Goal: Information Seeking & Learning: Find specific fact

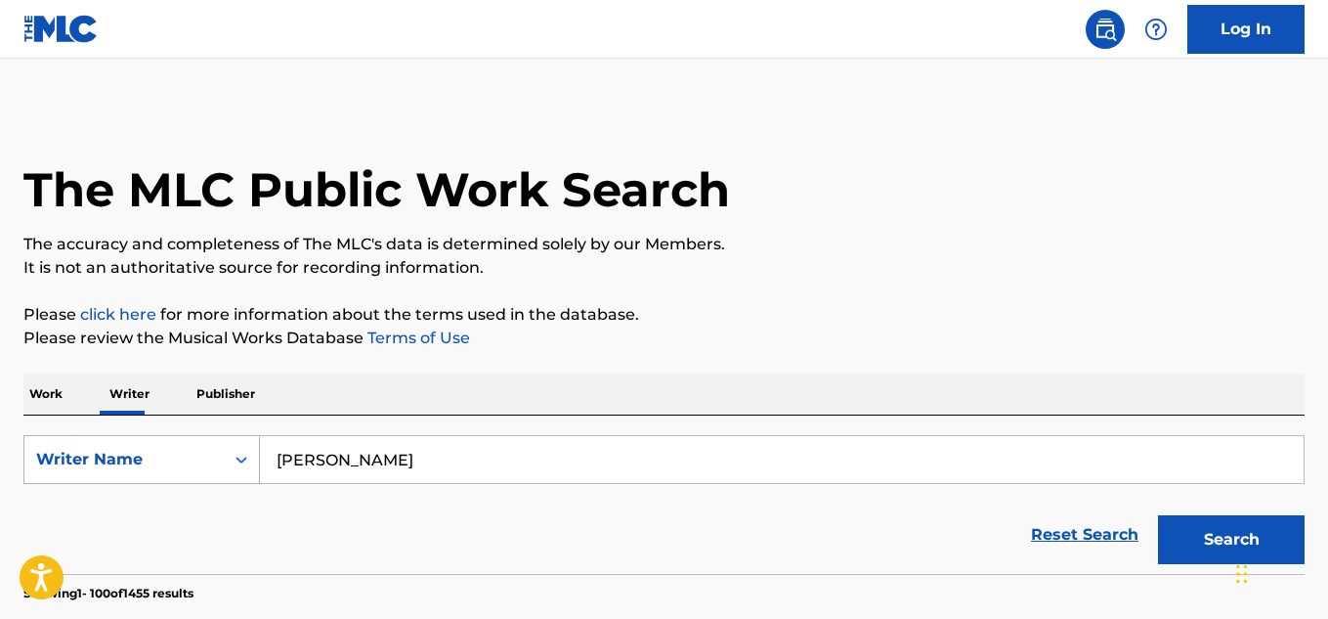
drag, startPoint x: 457, startPoint y: 466, endPoint x: 239, endPoint y: 435, distance: 220.2
click at [239, 435] on div "SearchWithCriteriae7e02bed-0776-4ae6-afae-ed3babdbcd75 Writer Name [PERSON_NAME]" at bounding box center [663, 459] width 1281 height 49
click at [1222, 535] on button "Search" at bounding box center [1231, 539] width 147 height 49
click at [430, 458] on input "[PERSON_NAME]" at bounding box center [782, 459] width 1044 height 47
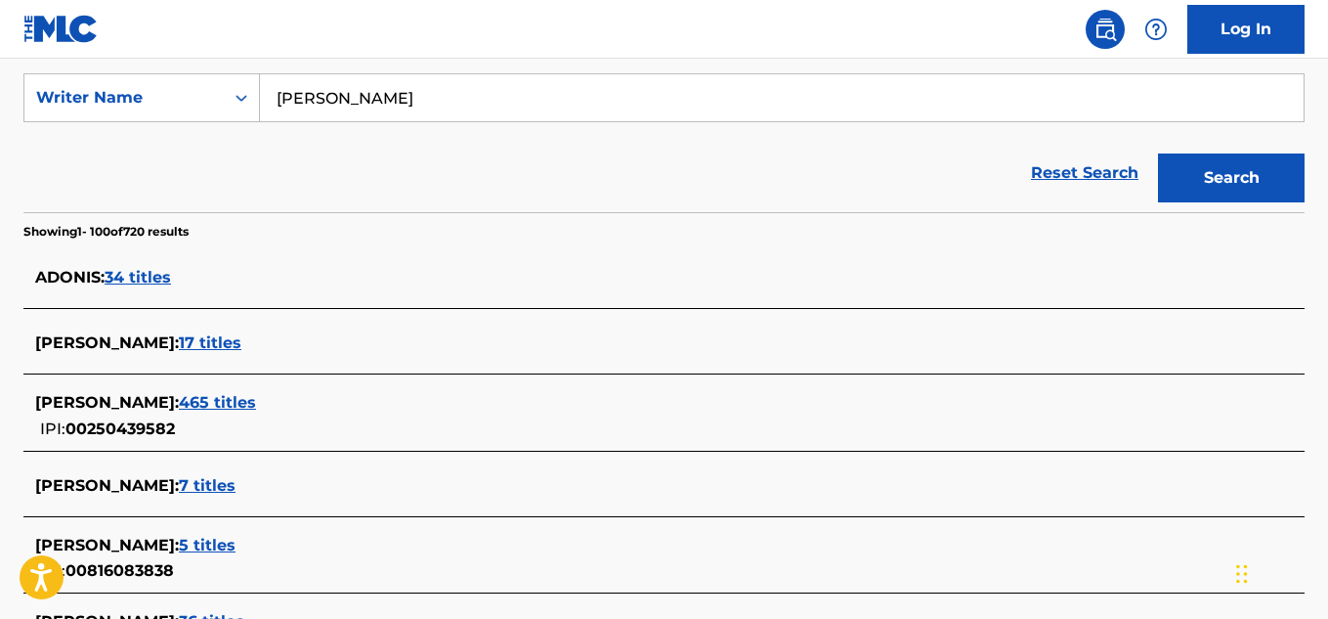
scroll to position [391, 0]
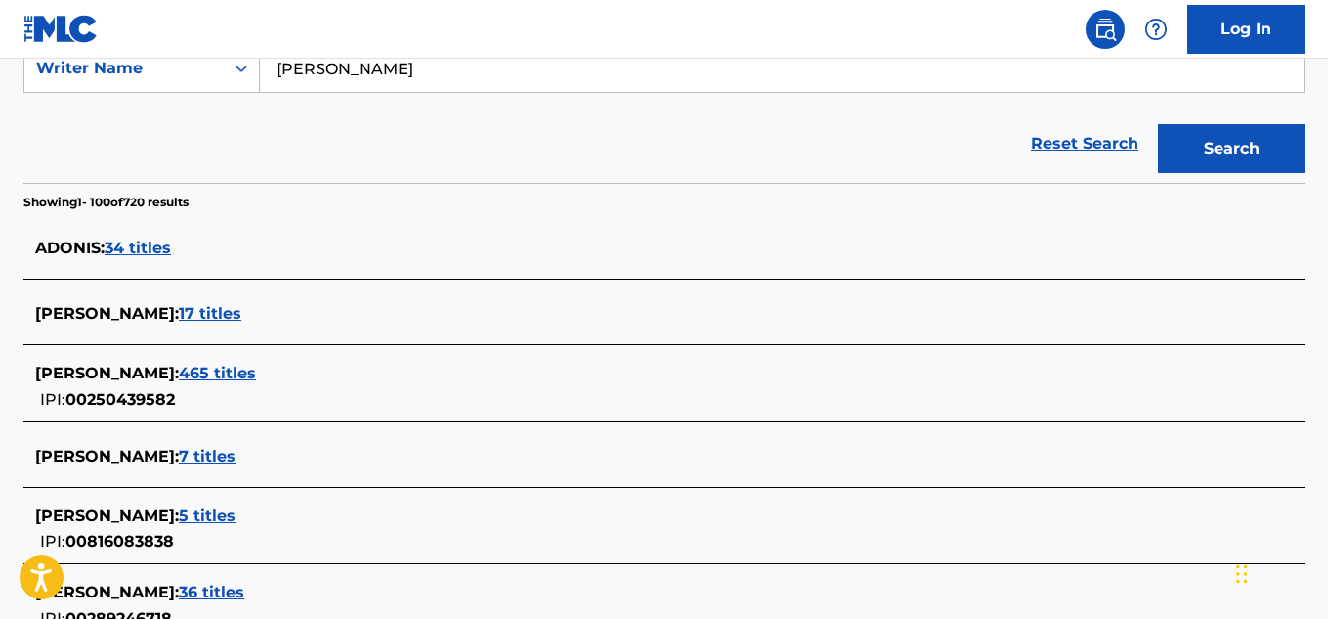
click at [67, 247] on span "ADONIS :" at bounding box center [69, 247] width 69 height 19
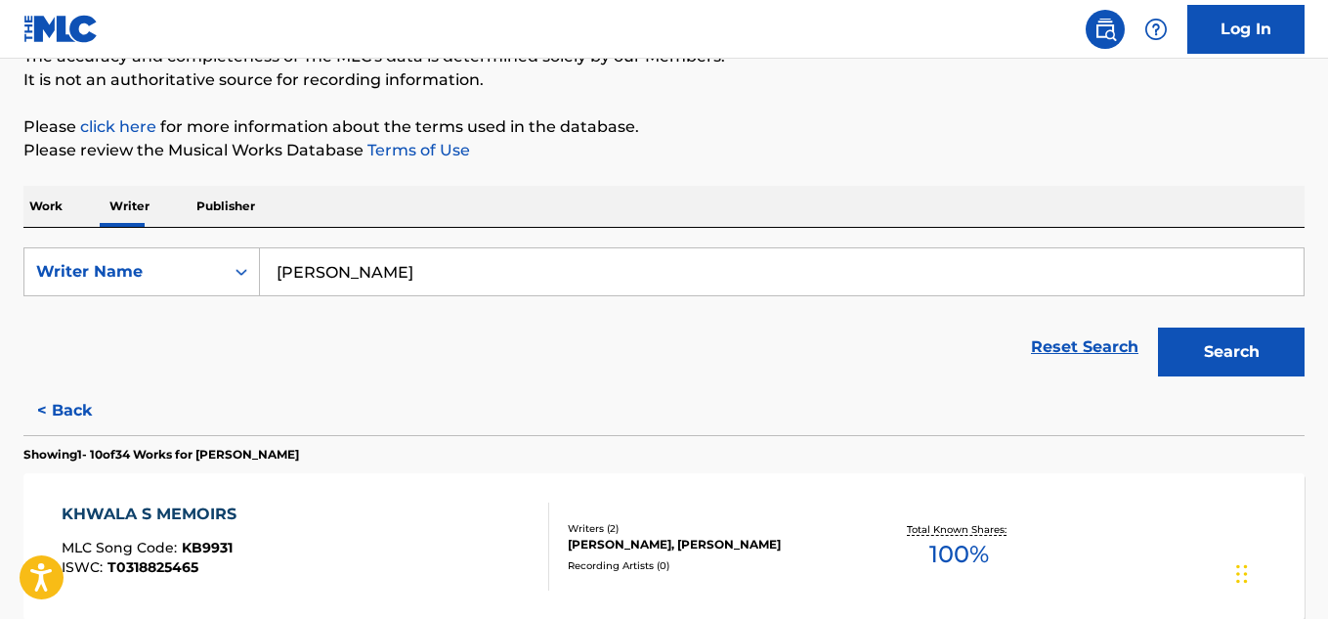
scroll to position [98, 0]
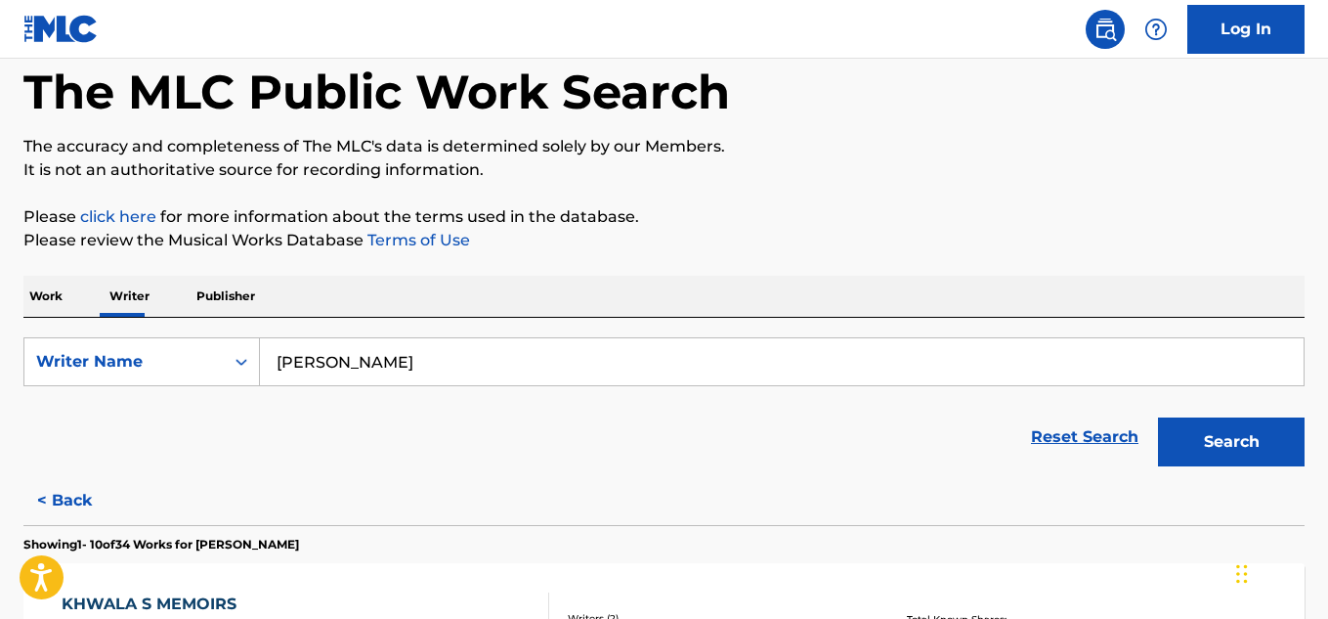
click at [611, 374] on input "[PERSON_NAME]" at bounding box center [782, 361] width 1044 height 47
click at [1158, 417] on button "Search" at bounding box center [1231, 441] width 147 height 49
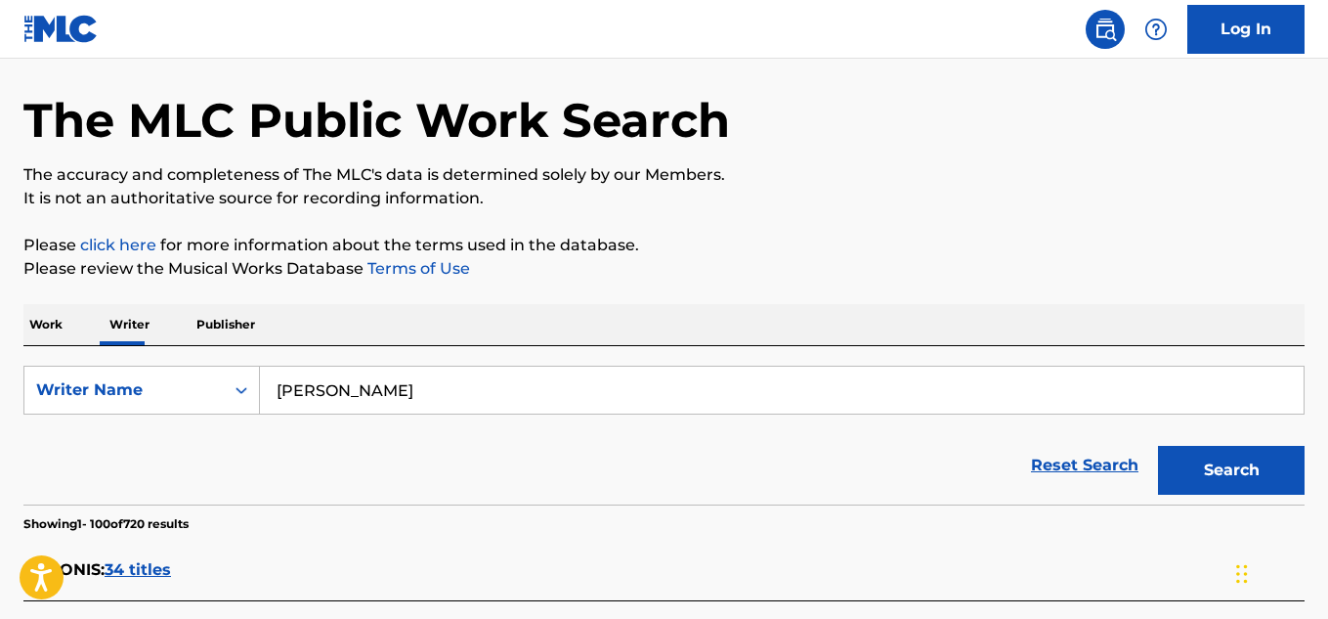
scroll to position [0, 0]
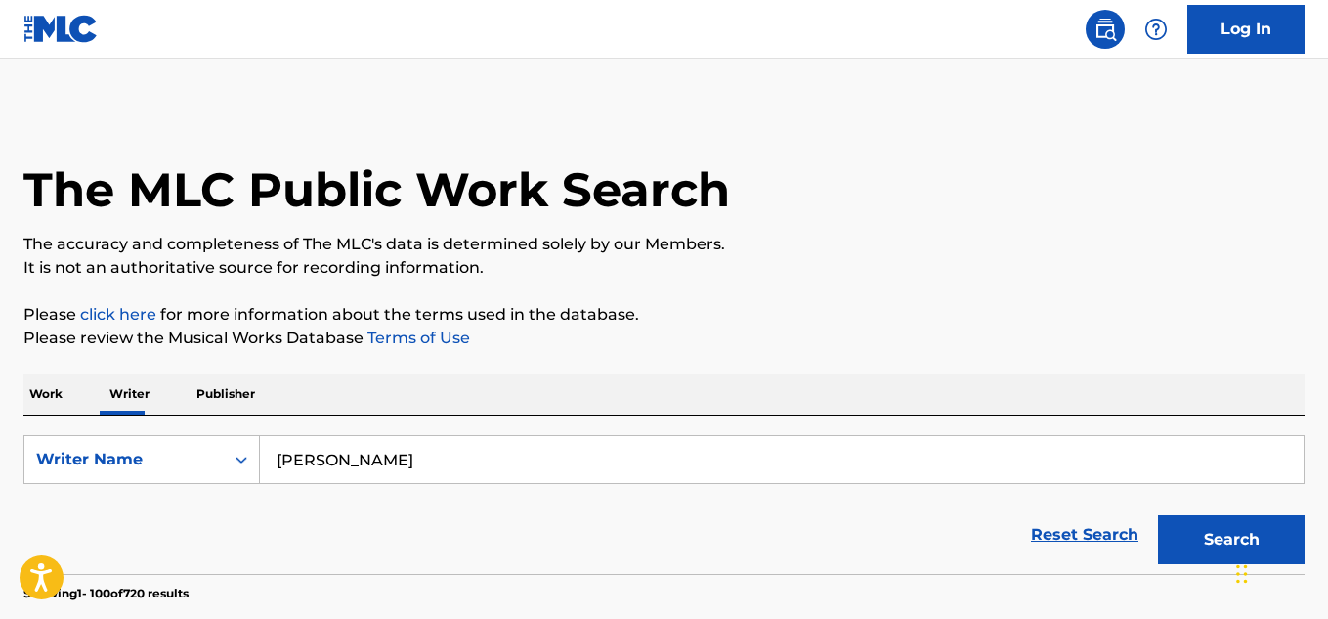
click at [350, 458] on input "[PERSON_NAME]" at bounding box center [782, 459] width 1044 height 47
drag, startPoint x: 481, startPoint y: 457, endPoint x: 1334, endPoint y: 601, distance: 865.3
click at [1327, 601] on html "Accessibility Screen-Reader Guide, Feedback, and Issue Reporting | New window L…" at bounding box center [664, 309] width 1328 height 619
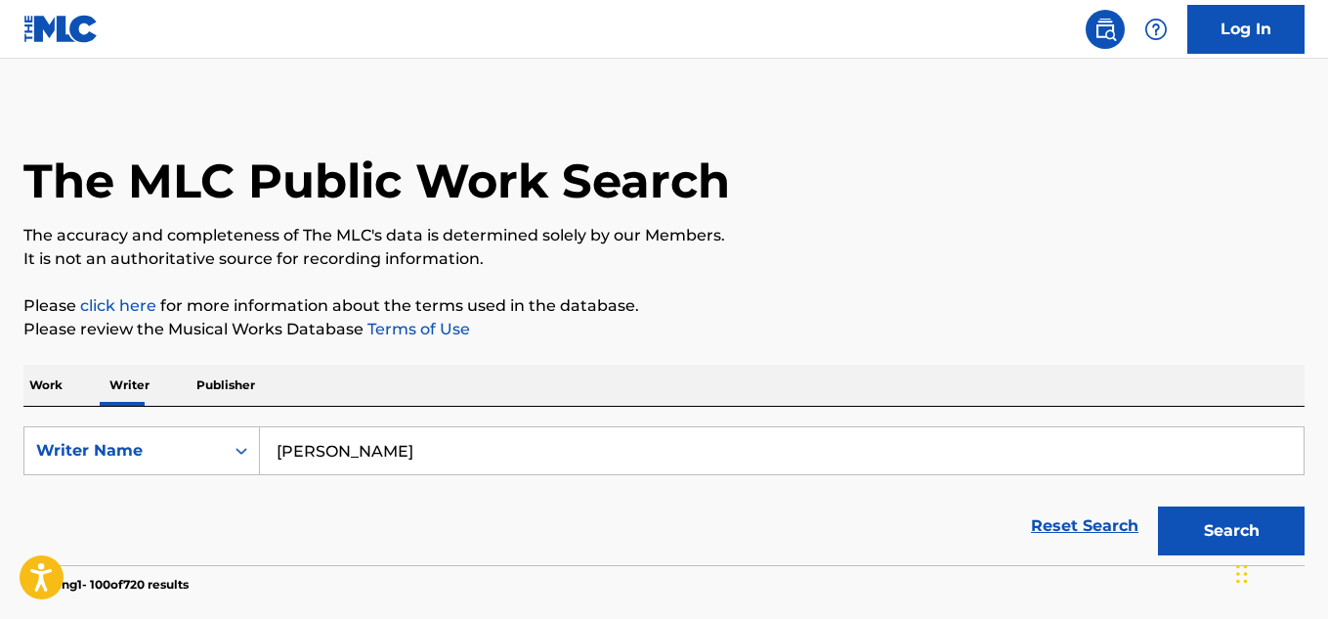
type input "[PERSON_NAME]"
click at [1158, 506] on button "Search" at bounding box center [1231, 530] width 147 height 49
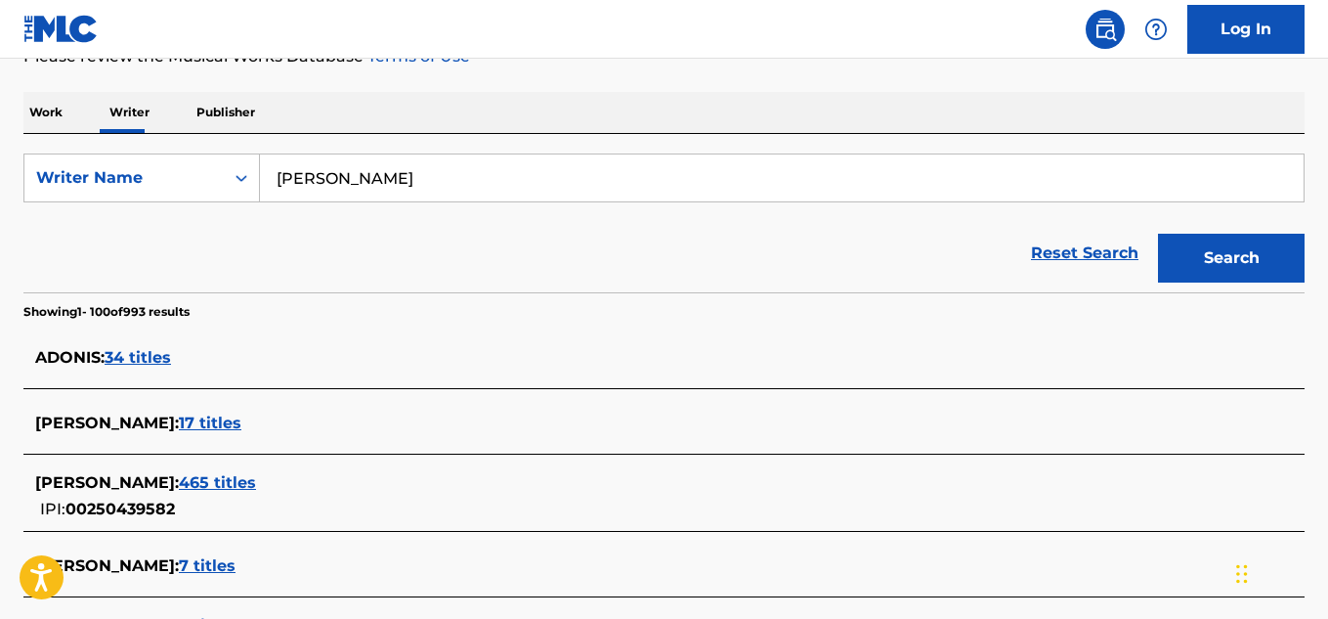
scroll to position [379, 0]
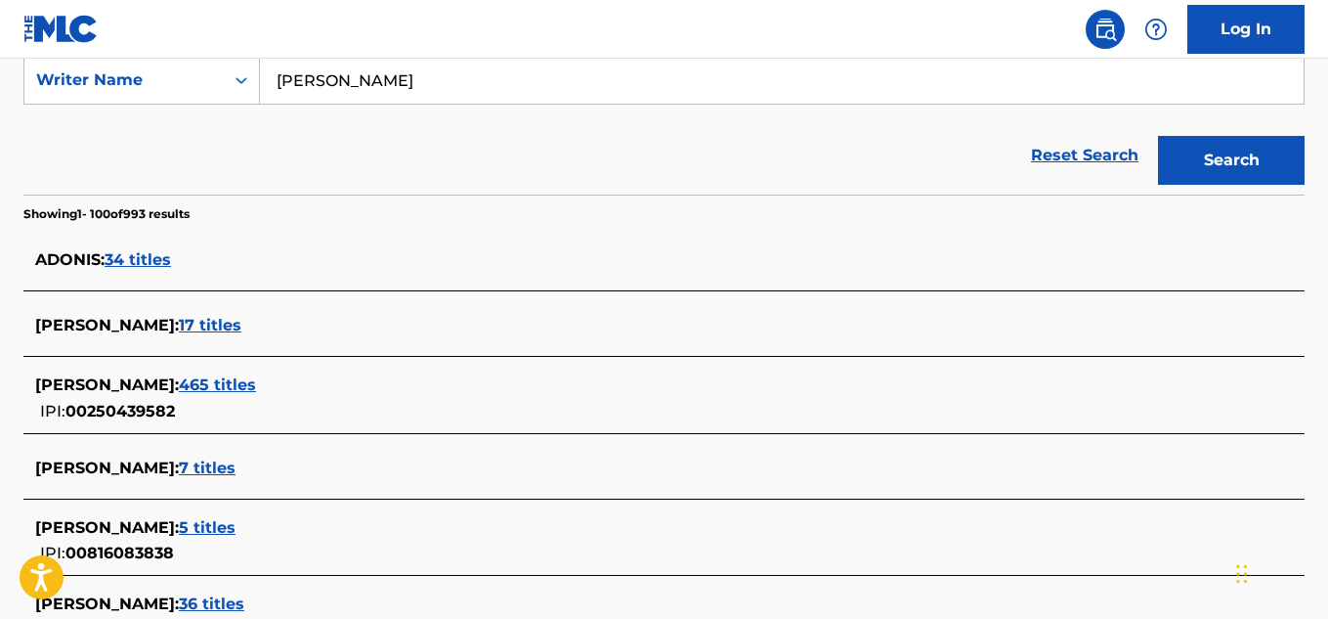
click at [144, 263] on span "34 titles" at bounding box center [138, 259] width 66 height 19
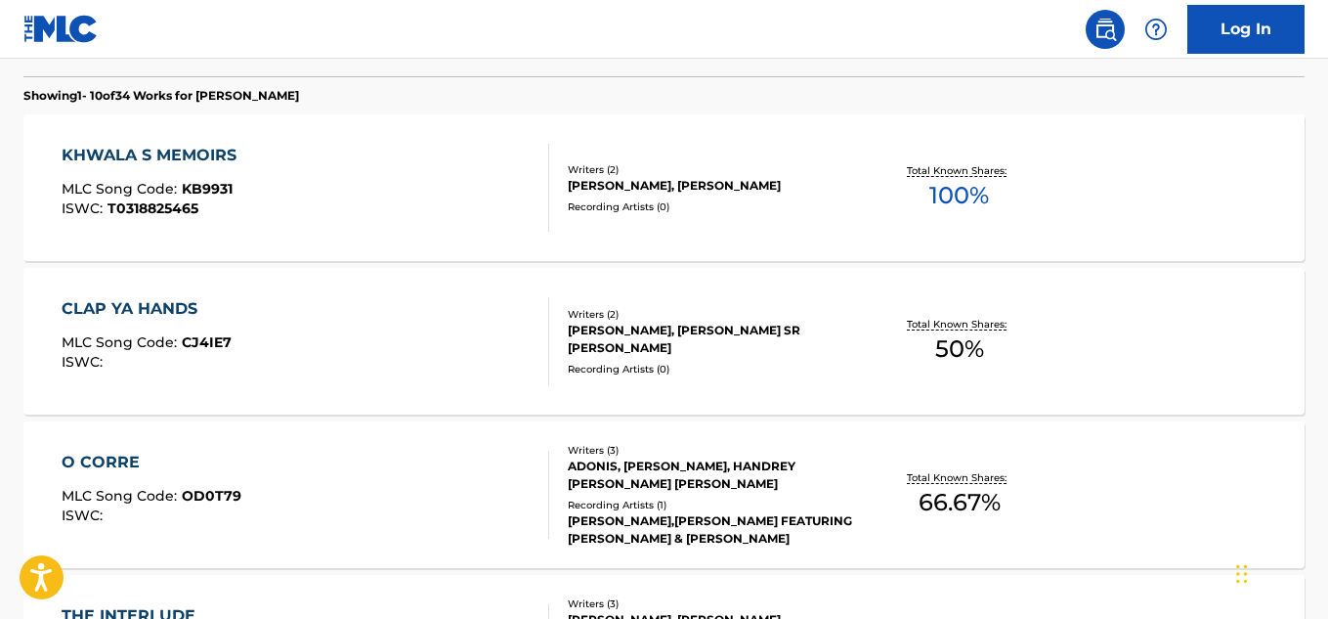
scroll to position [575, 0]
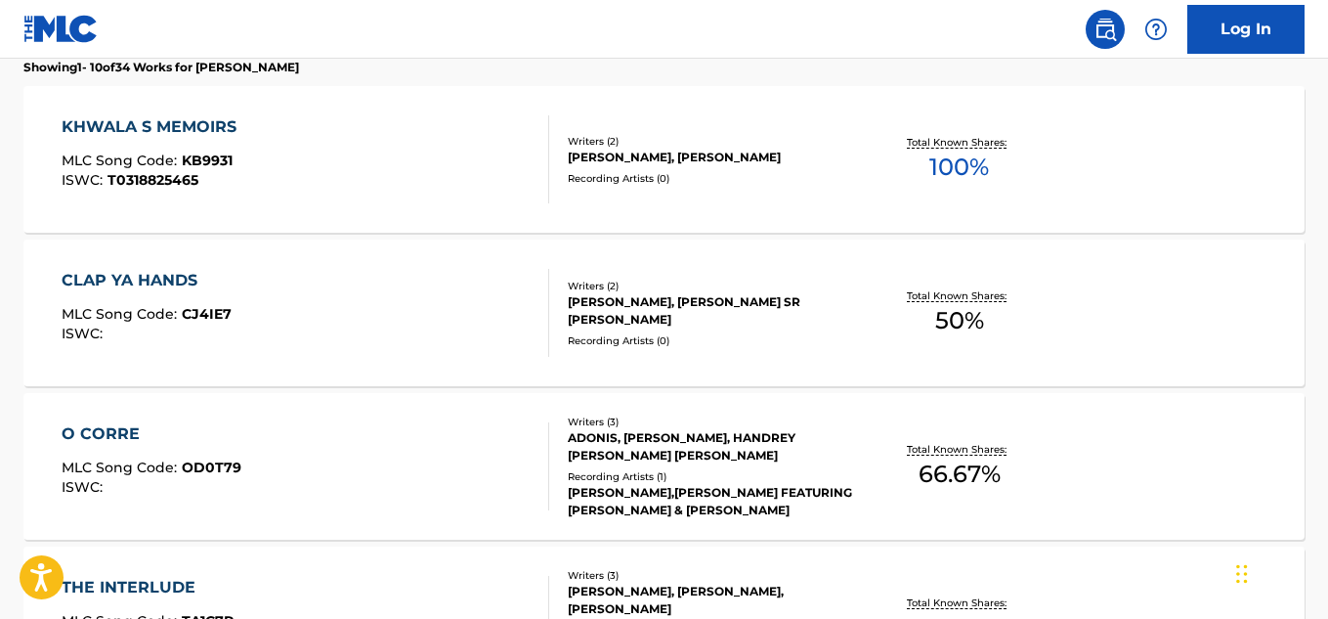
click at [281, 145] on div "KHWALA S MEMOIRS MLC Song Code : KB9931 ISWC : T0318825465" at bounding box center [305, 159] width 487 height 88
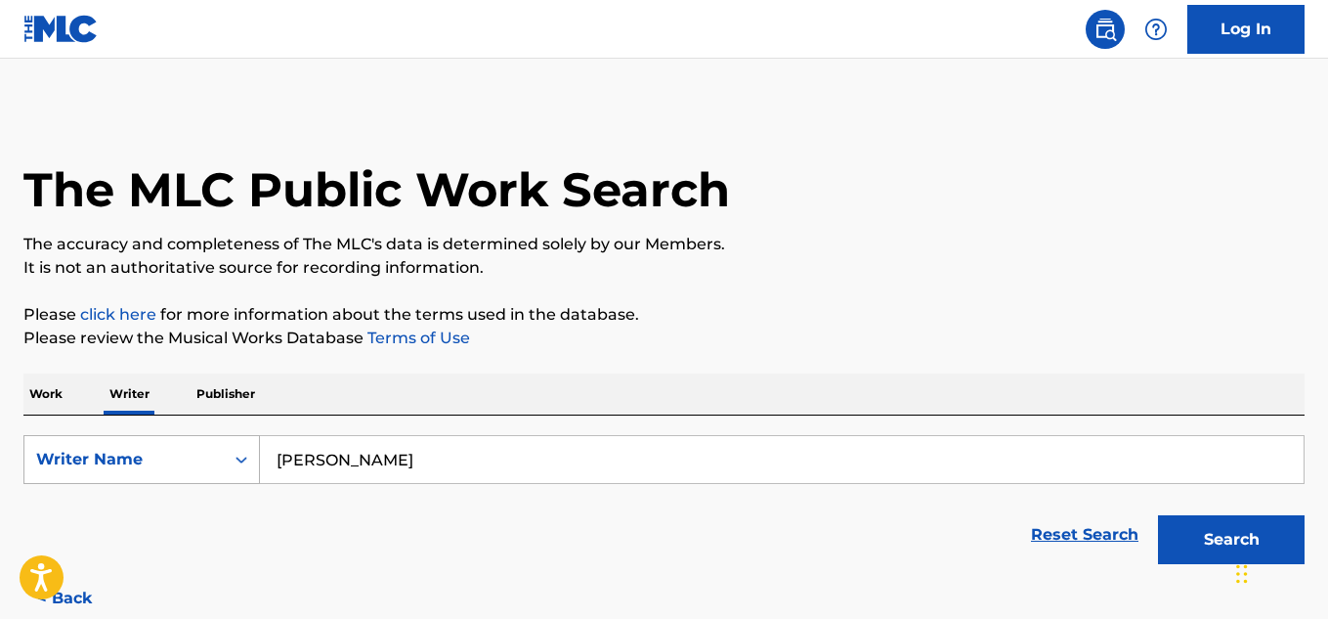
drag, startPoint x: 164, startPoint y: 449, endPoint x: 196, endPoint y: 457, distance: 33.4
click at [169, 449] on div "SearchWithCriteriae7e02bed-0776-4ae6-afae-ed3babdbcd75 Writer Name [PERSON_NAME]" at bounding box center [663, 459] width 1281 height 49
paste input "[PERSON_NAME]"
click at [1158, 515] on button "Search" at bounding box center [1231, 539] width 147 height 49
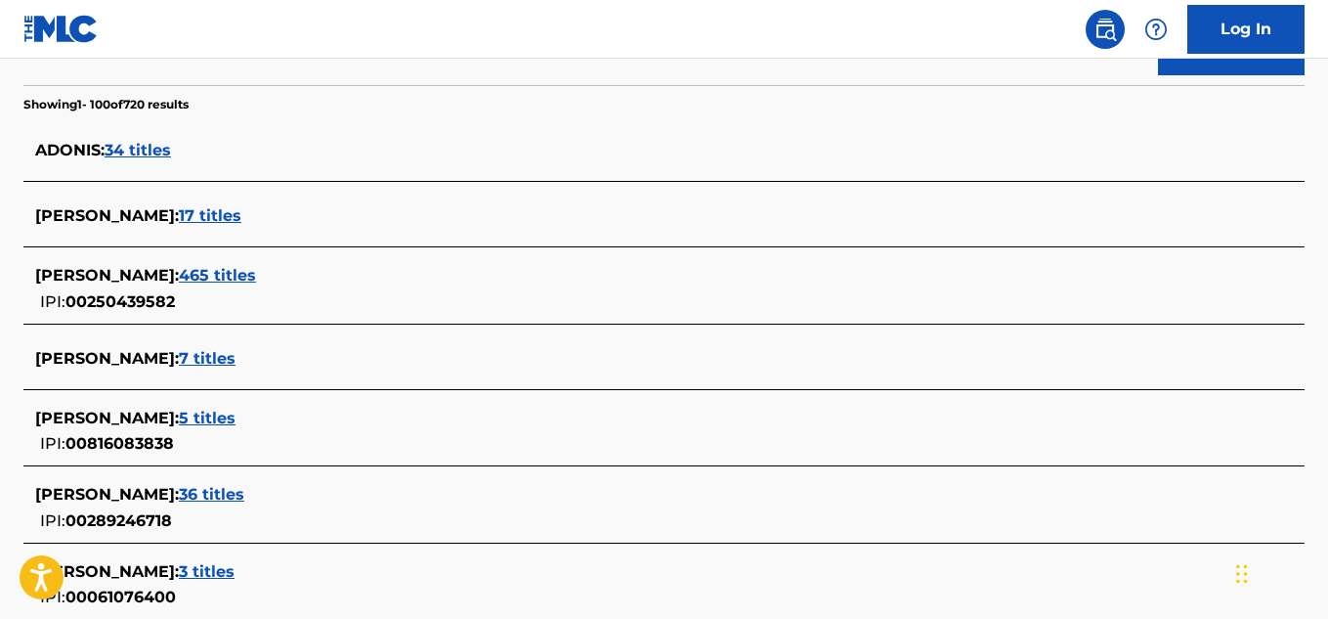
scroll to position [195, 0]
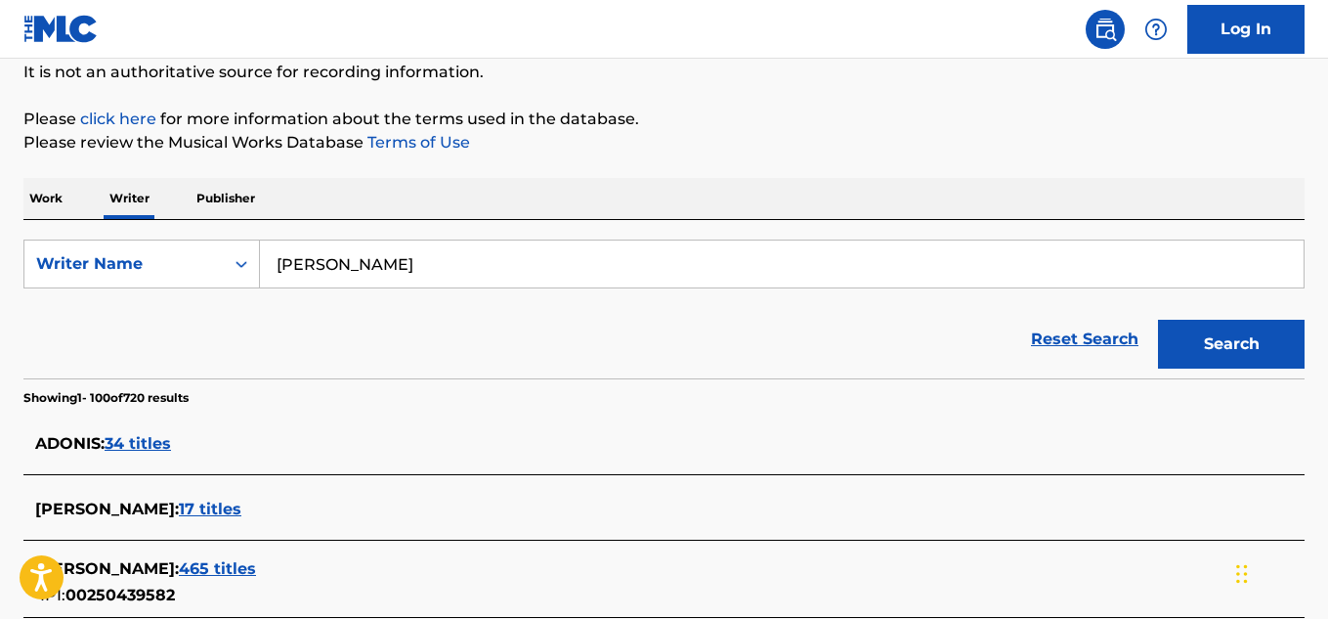
drag, startPoint x: 557, startPoint y: 290, endPoint x: 1146, endPoint y: 365, distance: 594.0
click at [1146, 361] on form "SearchWithCriteriae7e02bed-0776-4ae6-afae-ed3babdbcd75 Writer Name [PERSON_NAME…" at bounding box center [663, 308] width 1281 height 139
click at [1158, 320] on button "Search" at bounding box center [1231, 344] width 147 height 49
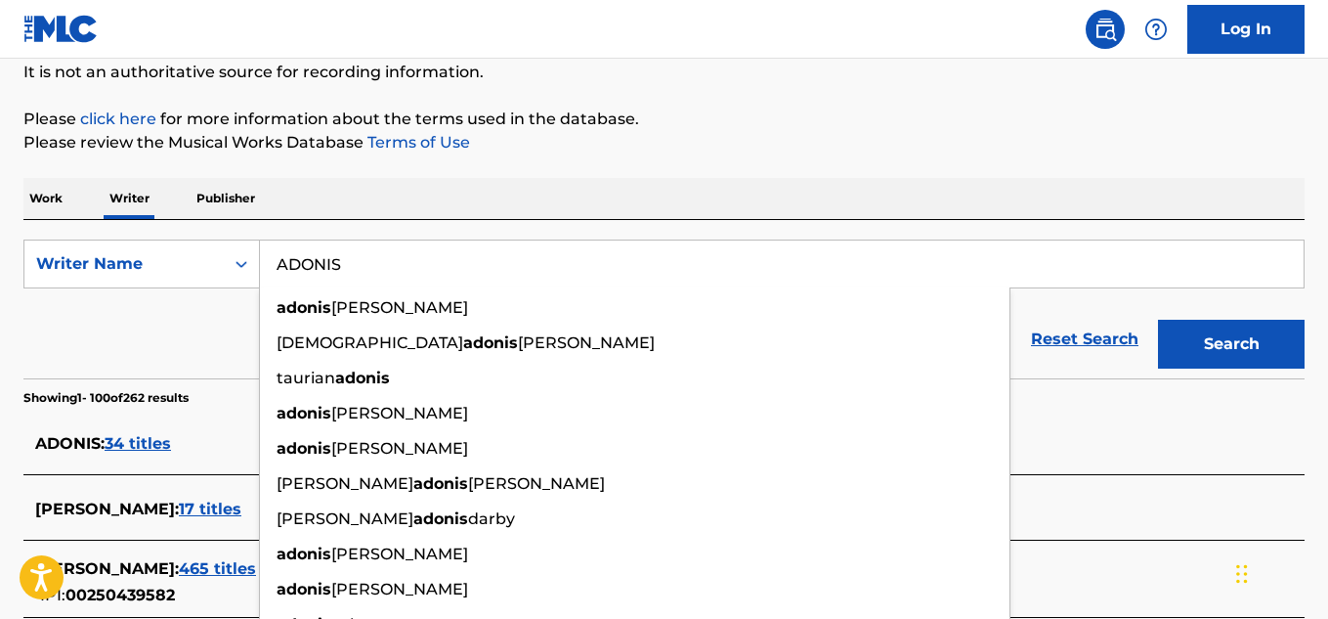
click at [382, 256] on input "ADONIS" at bounding box center [782, 263] width 1044 height 47
click at [1054, 268] on input "ADONIS" at bounding box center [782, 263] width 1044 height 47
click at [843, 139] on p "Please review the Musical Works Database Terms of Use" at bounding box center [663, 142] width 1281 height 23
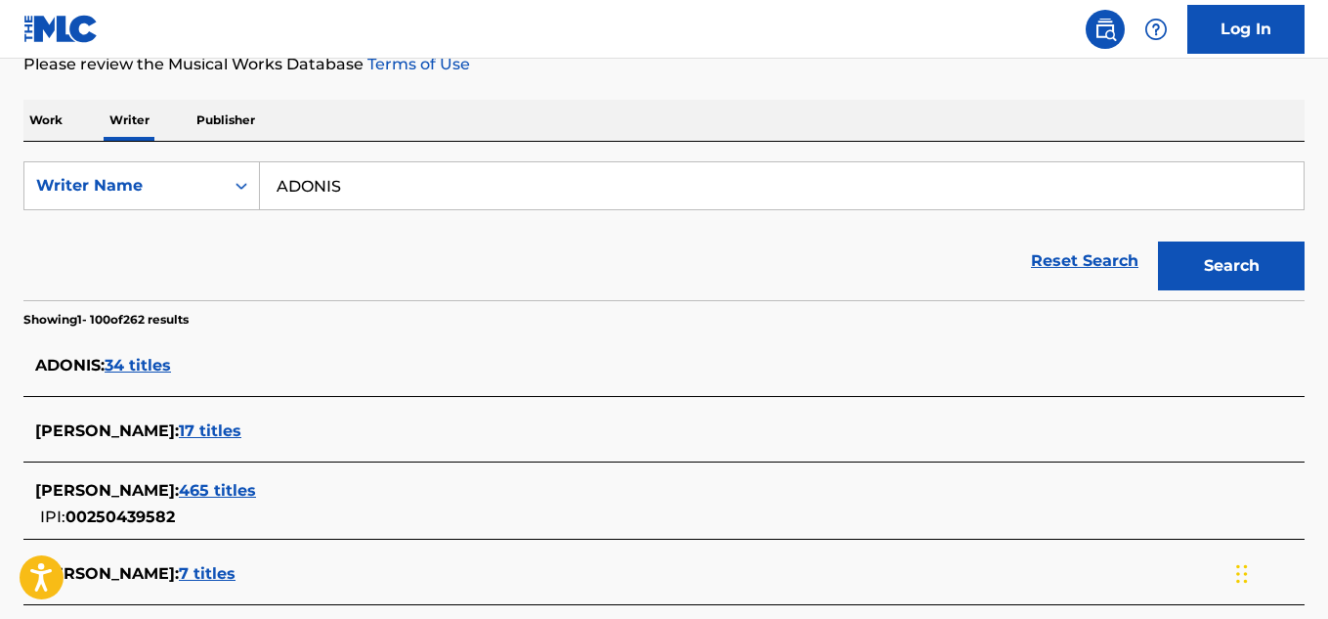
scroll to position [98, 0]
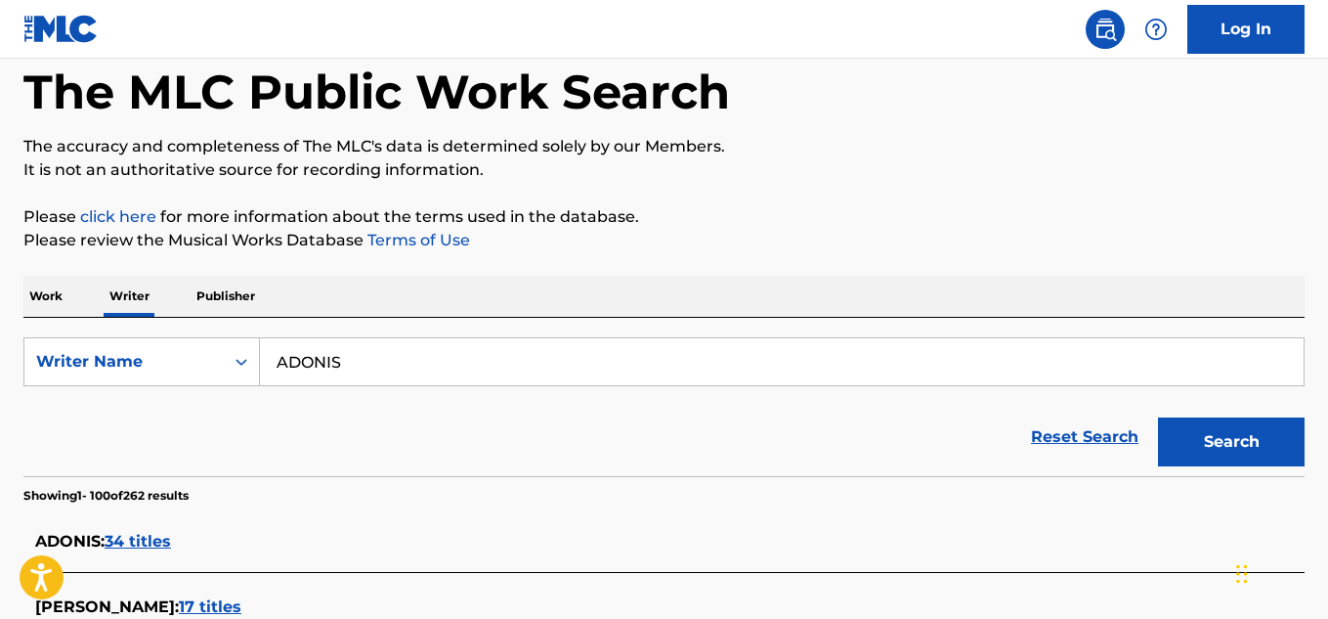
click at [449, 370] on input "ADONIS" at bounding box center [782, 361] width 1044 height 47
click at [1158, 417] on button "Search" at bounding box center [1231, 441] width 147 height 49
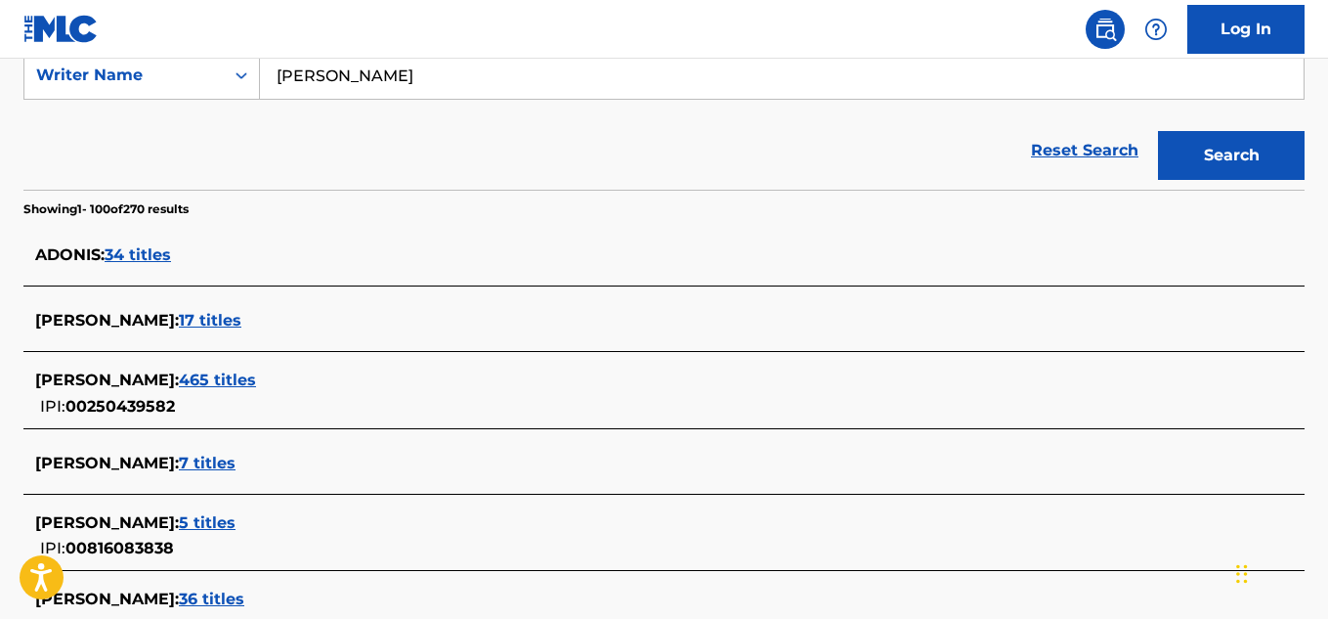
scroll to position [293, 0]
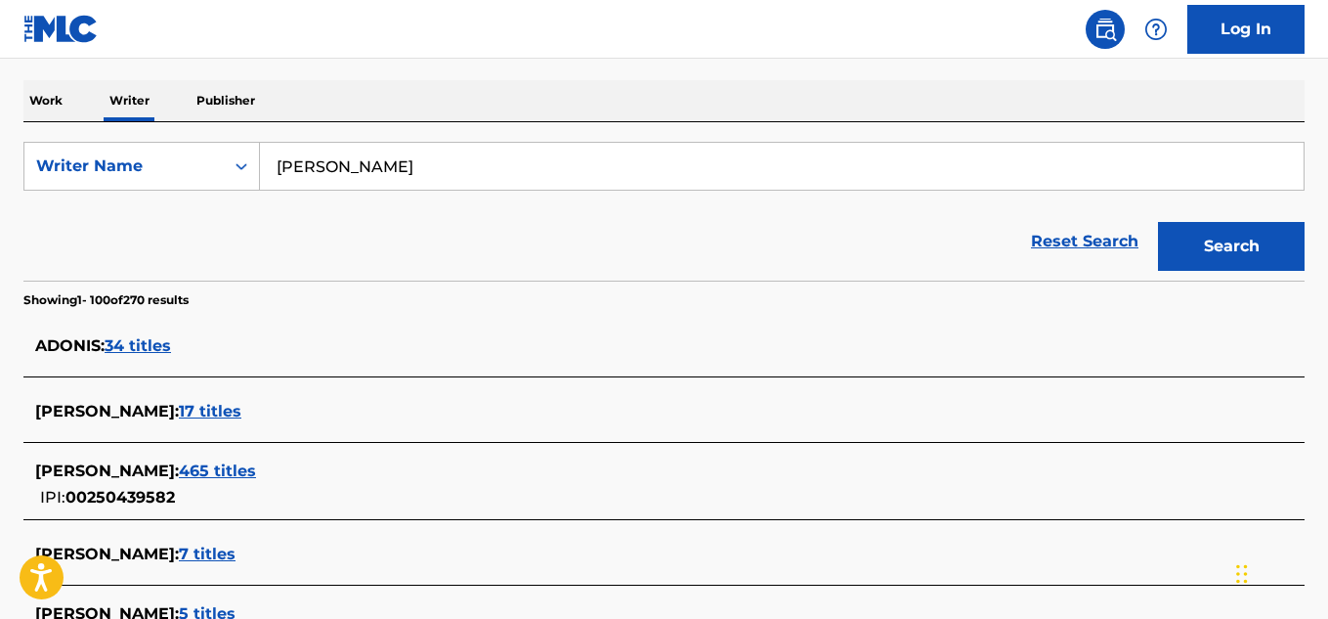
drag, startPoint x: 347, startPoint y: 160, endPoint x: 184, endPoint y: 207, distance: 169.8
click at [171, 194] on form "SearchWithCriteriae7e02bed-0776-4ae6-afae-ed3babdbcd75 Writer Name [PERSON_NAME…" at bounding box center [663, 211] width 1281 height 139
click at [1158, 222] on button "Search" at bounding box center [1231, 246] width 147 height 49
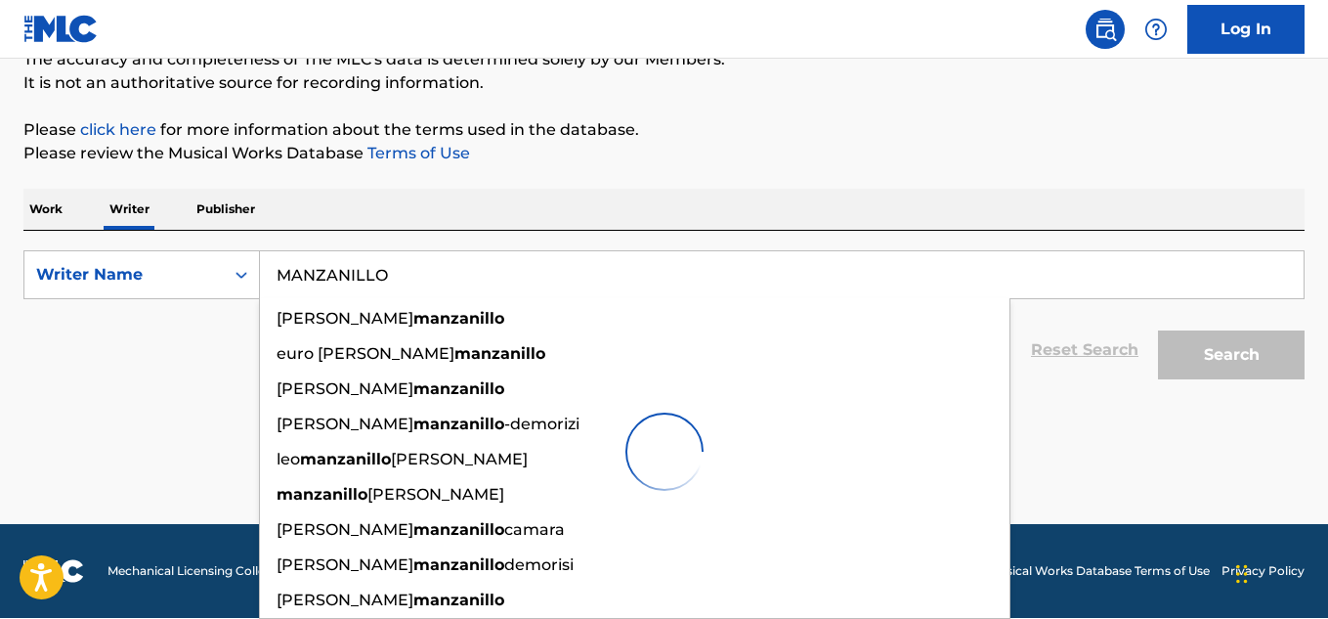
scroll to position [184, 0]
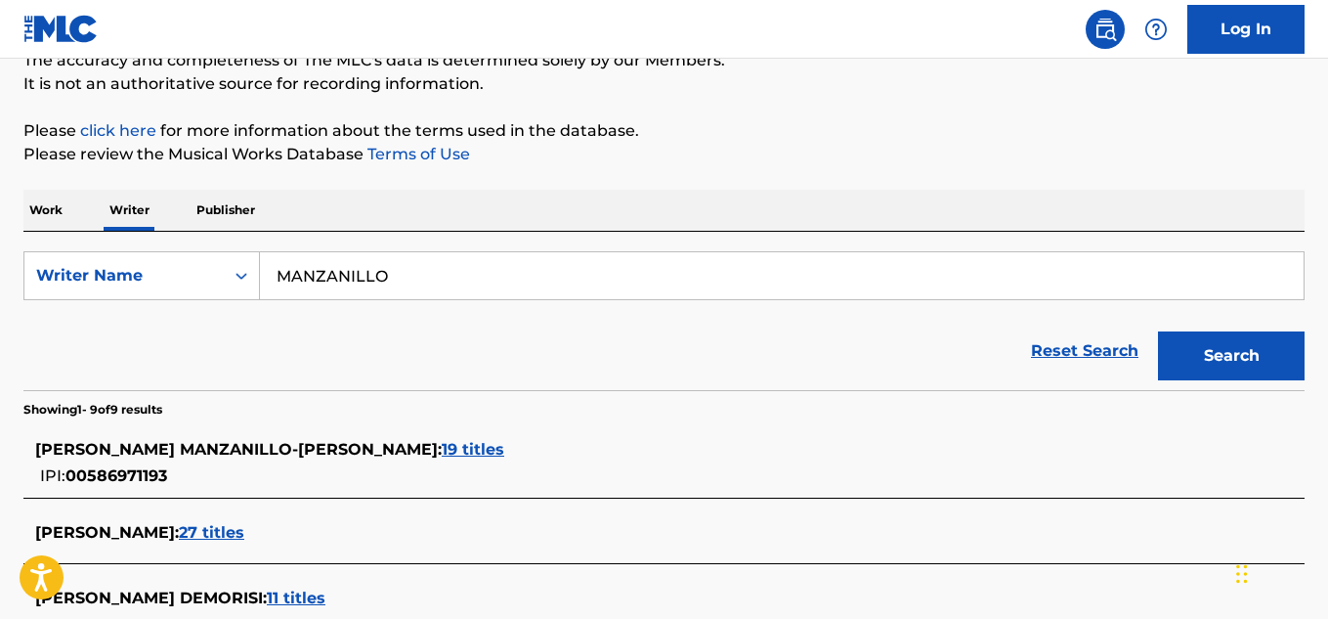
click at [149, 344] on div "Reset Search Search" at bounding box center [663, 351] width 1281 height 78
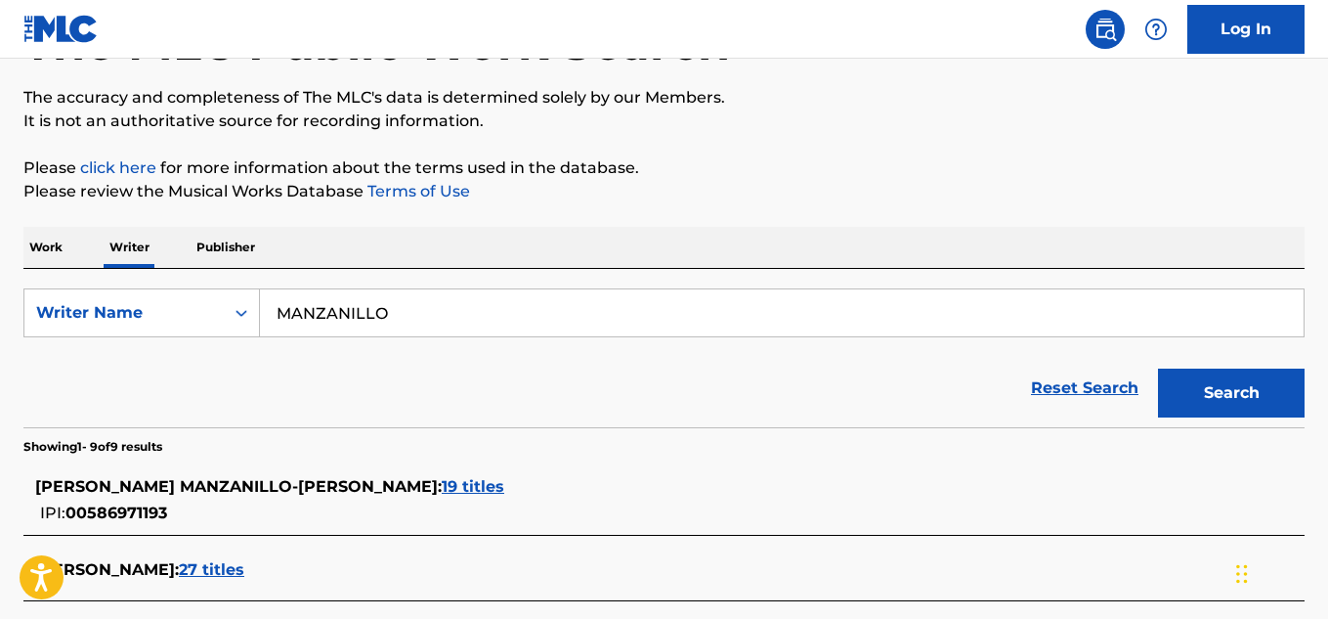
scroll to position [0, 0]
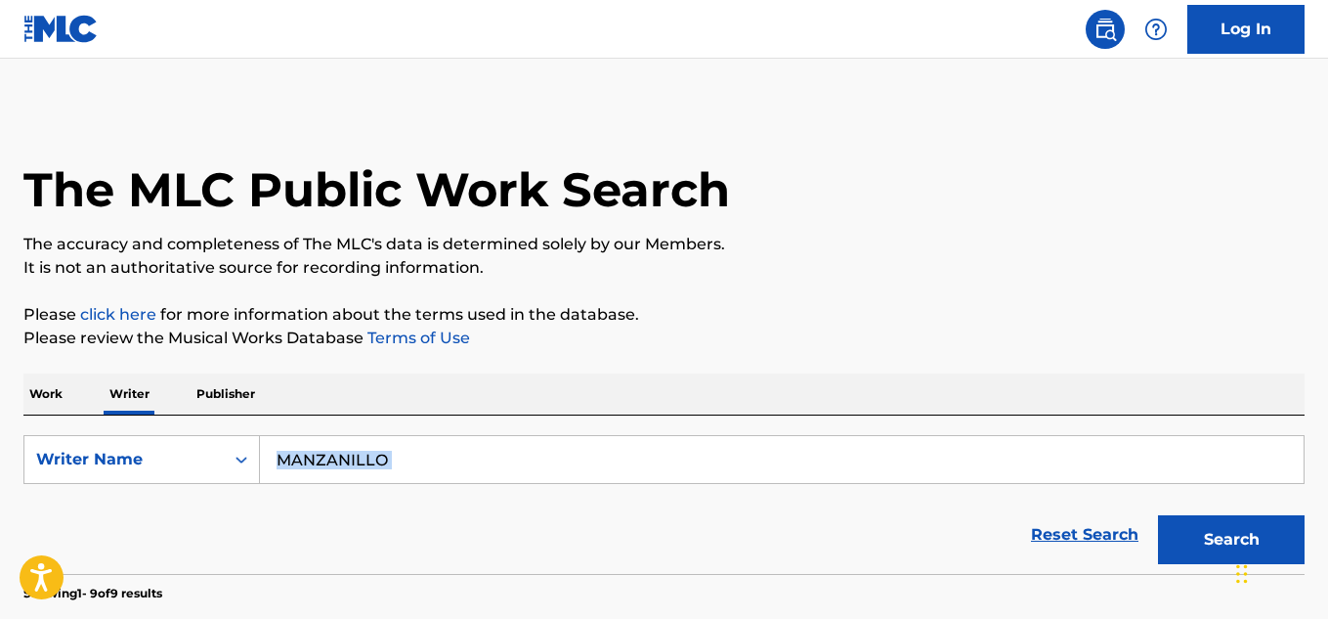
drag, startPoint x: 266, startPoint y: 430, endPoint x: 239, endPoint y: 408, distance: 34.7
click at [202, 420] on div "SearchWithCriteriae7e02bed-0776-4ae6-afae-ed3babdbcd75 Writer Name MANZANILLO R…" at bounding box center [663, 494] width 1281 height 158
click at [537, 477] on input "MANZANILLO" at bounding box center [782, 459] width 1044 height 47
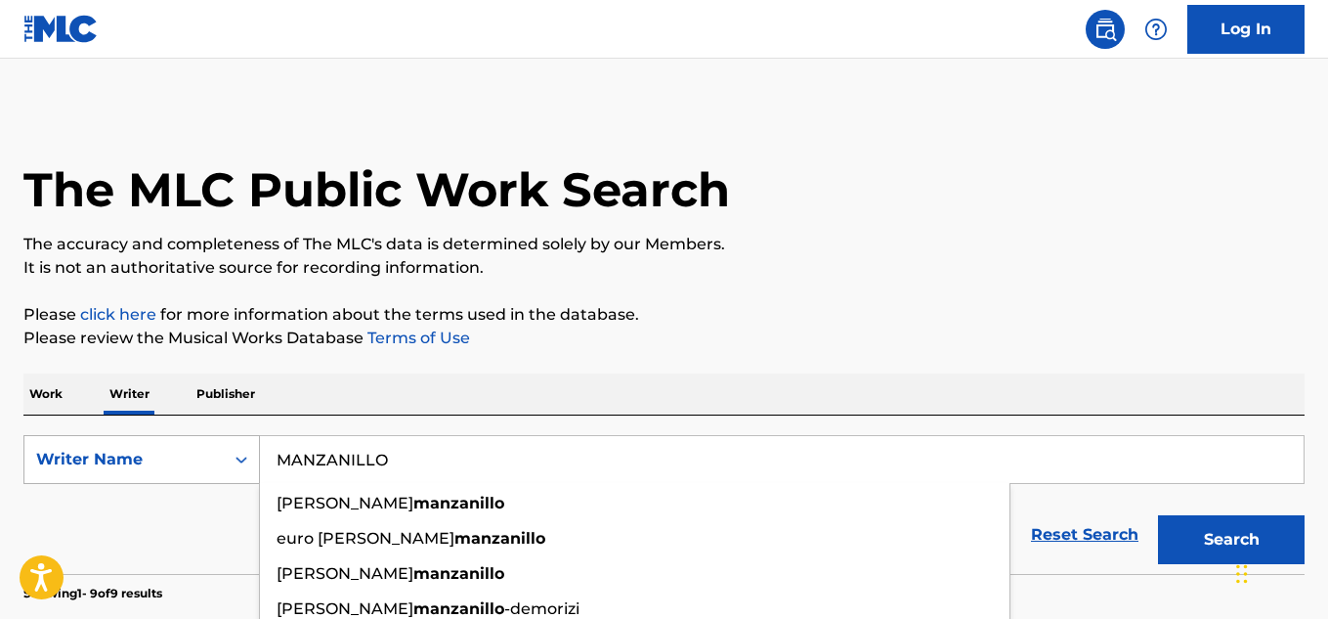
drag, startPoint x: 504, startPoint y: 466, endPoint x: 178, endPoint y: 466, distance: 326.4
click at [178, 466] on div "SearchWithCriteriae7e02bed-0776-4ae6-afae-ed3babdbcd75 Writer Name [PERSON_NAME…" at bounding box center [663, 459] width 1281 height 49
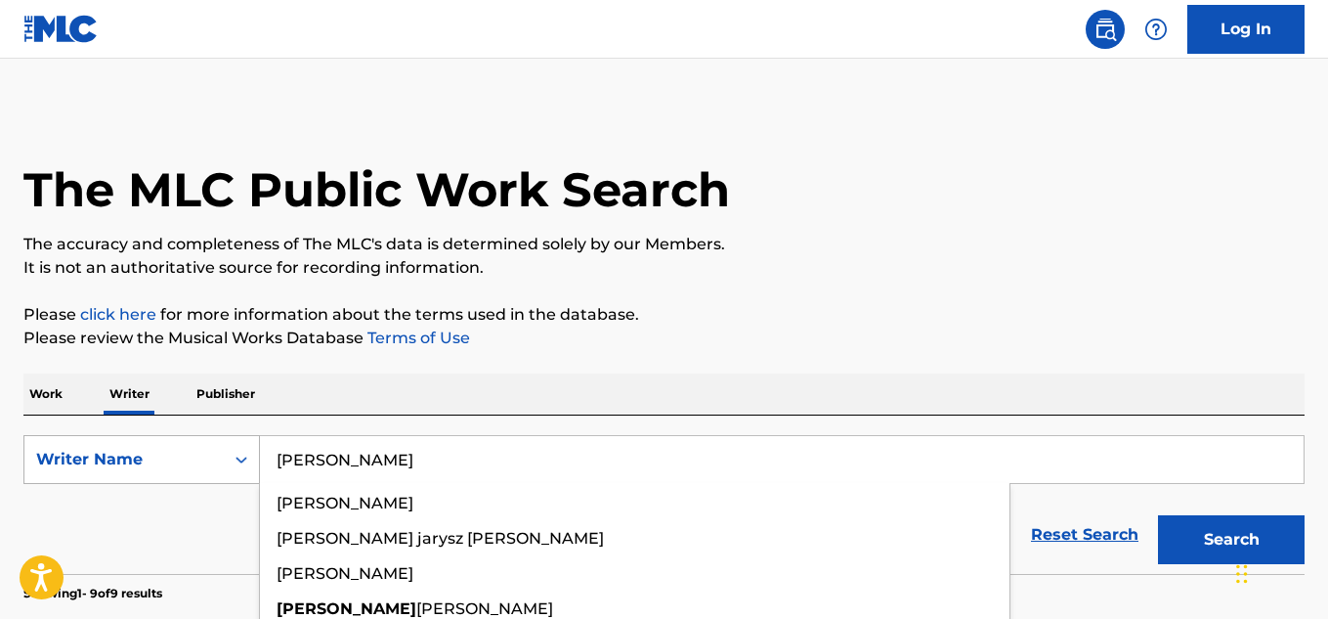
click at [1158, 515] on button "Search" at bounding box center [1231, 539] width 147 height 49
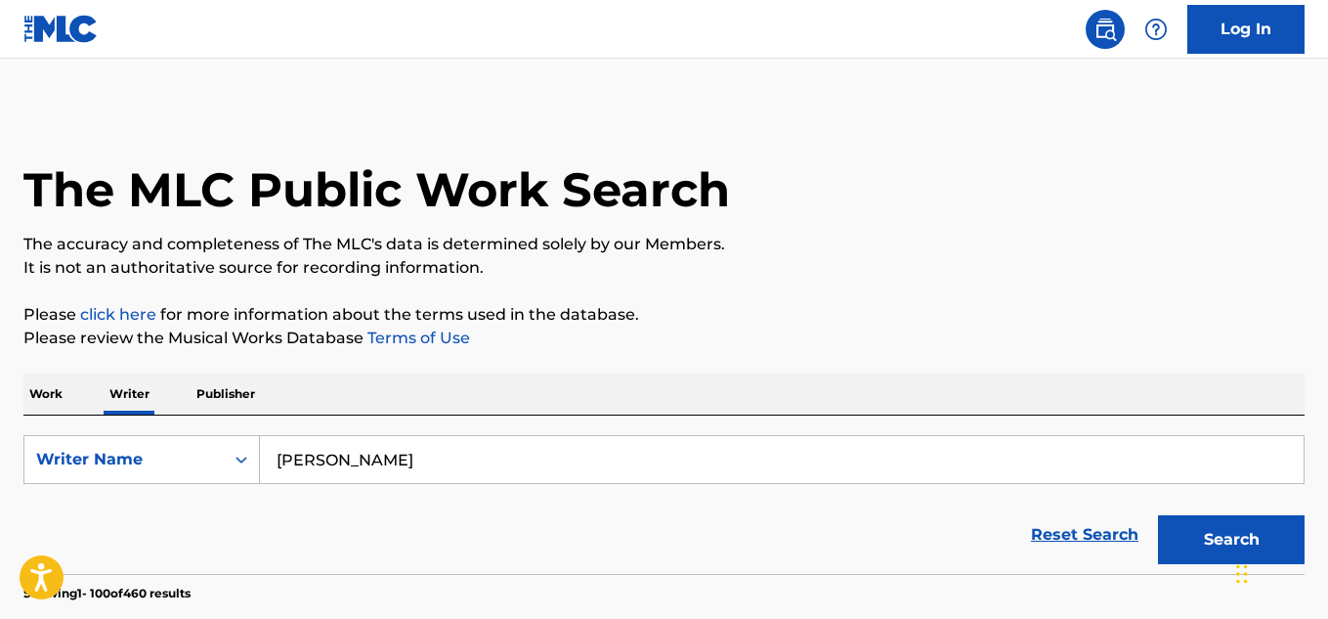
click at [472, 453] on input "[PERSON_NAME]" at bounding box center [782, 459] width 1044 height 47
click at [1158, 515] on button "Search" at bounding box center [1231, 539] width 147 height 49
drag, startPoint x: 452, startPoint y: 459, endPoint x: 158, endPoint y: 437, distance: 294.1
click at [158, 437] on div "SearchWithCriteriae7e02bed-0776-4ae6-afae-ed3babdbcd75 Writer Name [PERSON_NAME]" at bounding box center [663, 459] width 1281 height 49
paste input "[PERSON_NAME] "CHICHE" [PERSON_NAME]"
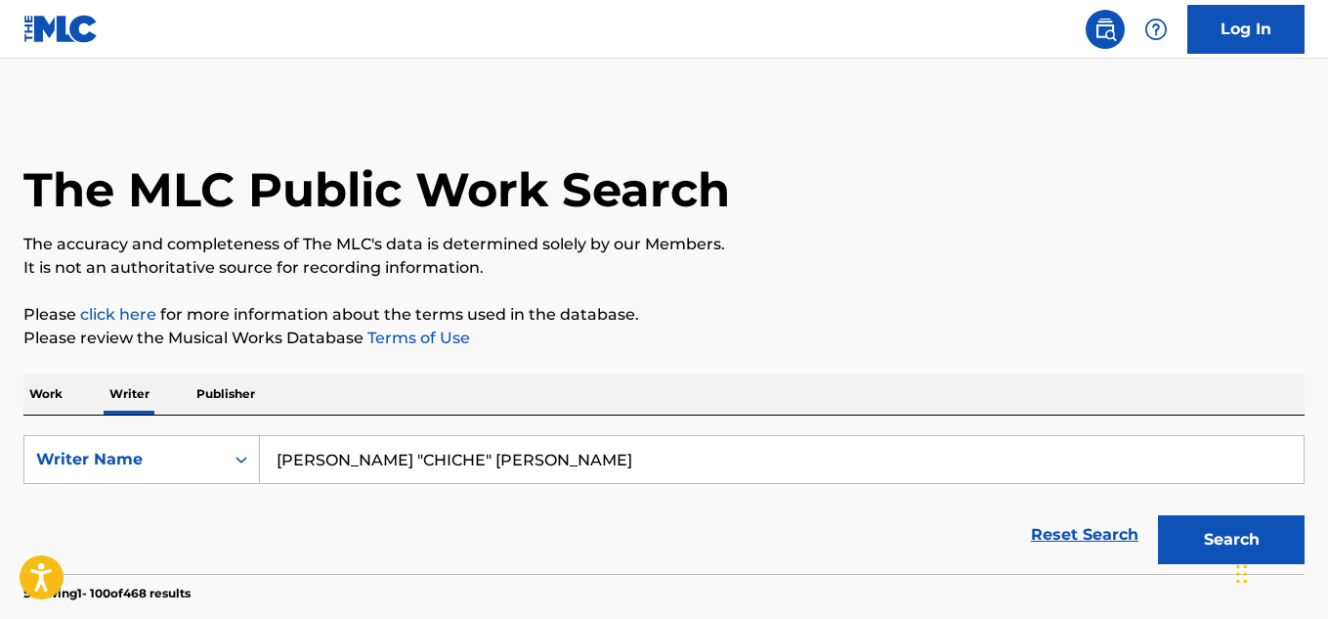
click at [1158, 515] on button "Search" at bounding box center [1231, 539] width 147 height 49
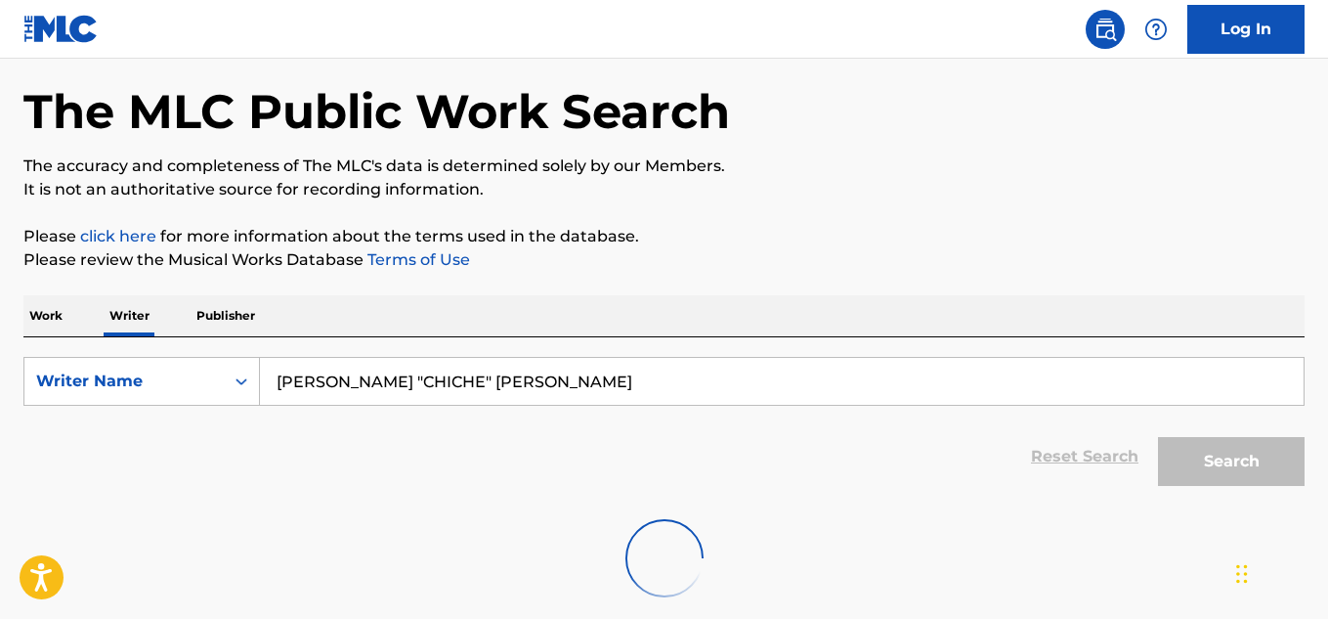
scroll to position [184, 0]
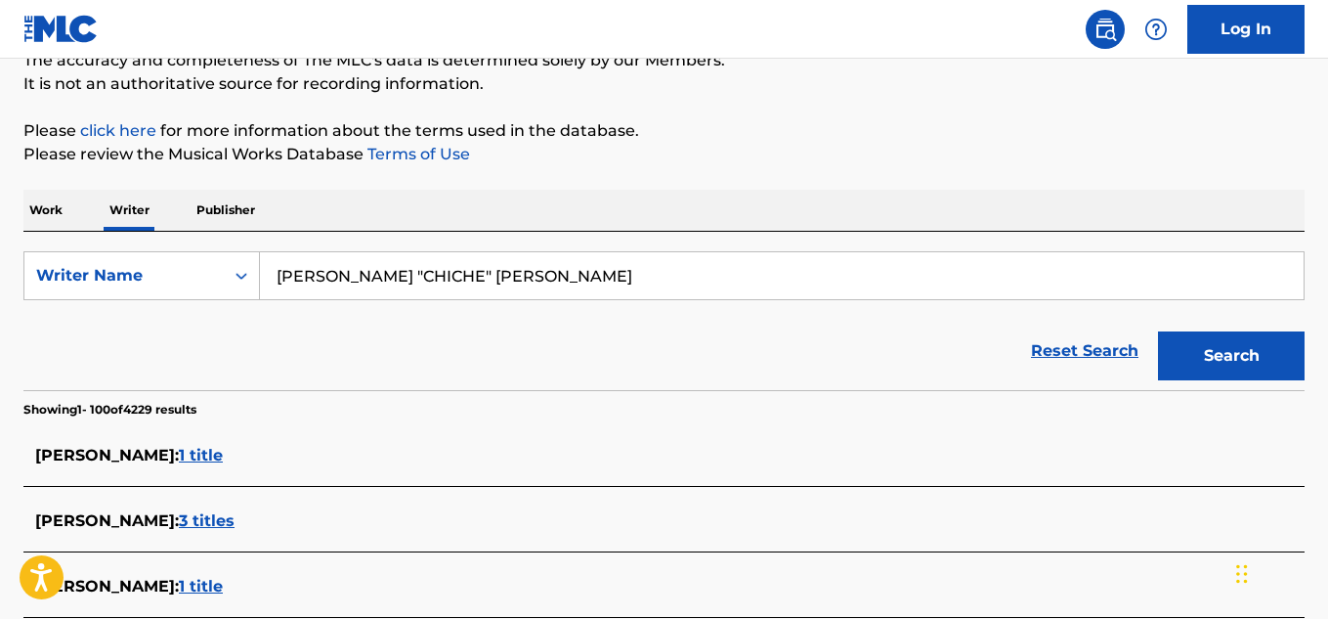
drag, startPoint x: 406, startPoint y: 276, endPoint x: 482, endPoint y: 276, distance: 76.2
click at [482, 276] on input "[PERSON_NAME] "CHICHE" [PERSON_NAME]" at bounding box center [782, 275] width 1044 height 47
type input "[PERSON_NAME]"
click at [1158, 331] on button "Search" at bounding box center [1231, 355] width 147 height 49
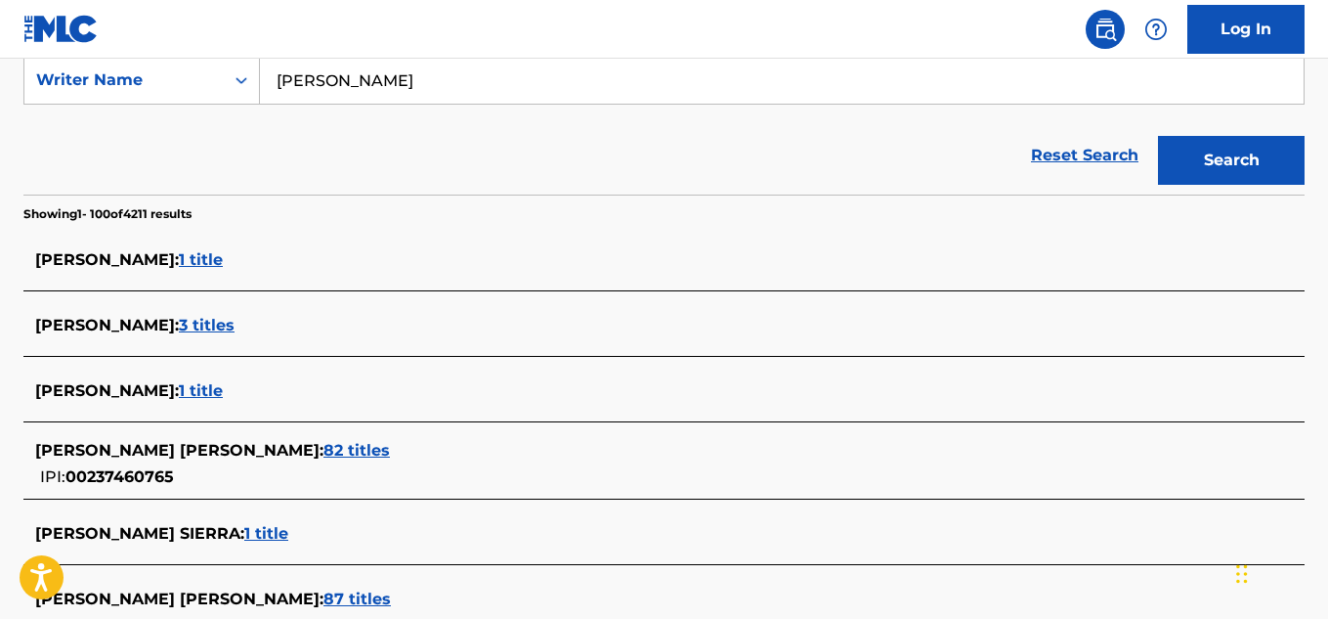
scroll to position [477, 0]
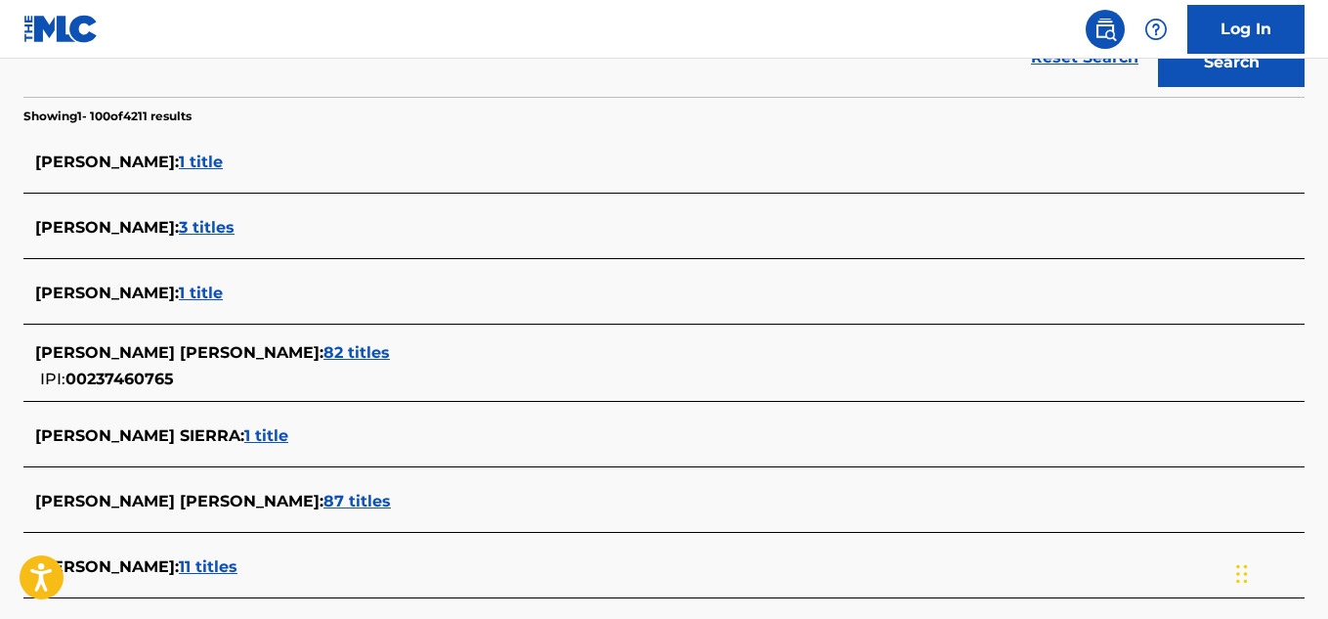
click at [363, 347] on span "82 titles" at bounding box center [357, 352] width 66 height 19
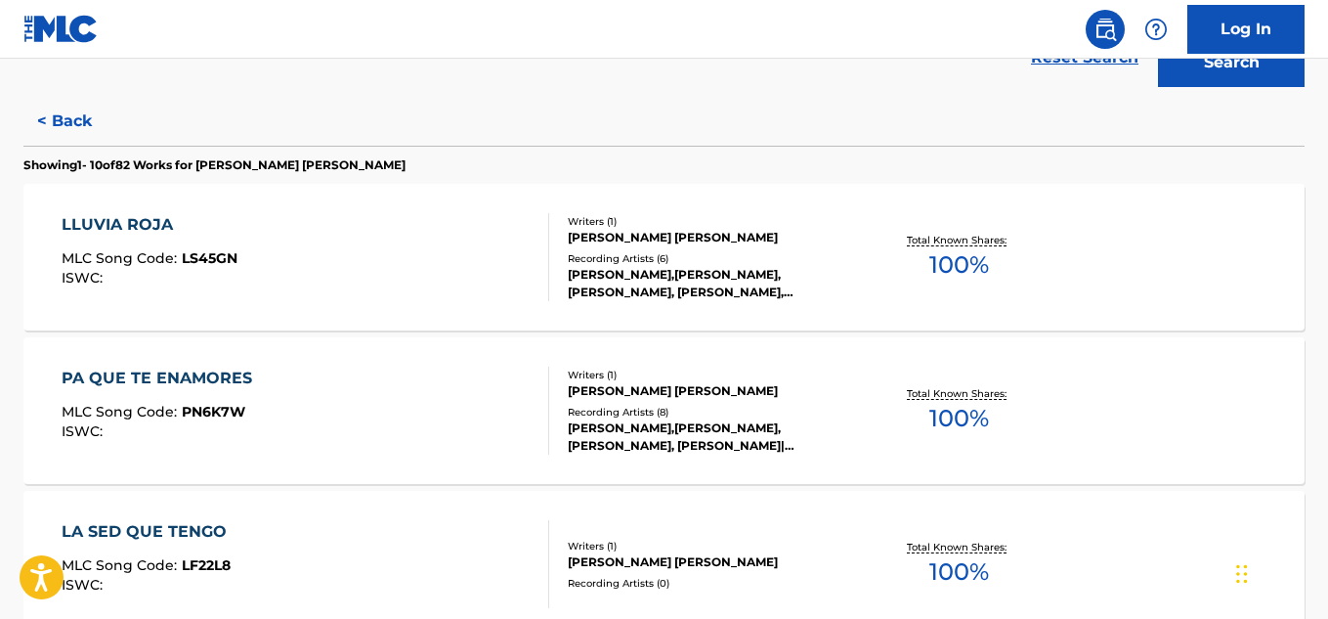
click at [937, 417] on span "100 %" at bounding box center [960, 418] width 60 height 35
